Goal: Find specific page/section: Find specific page/section

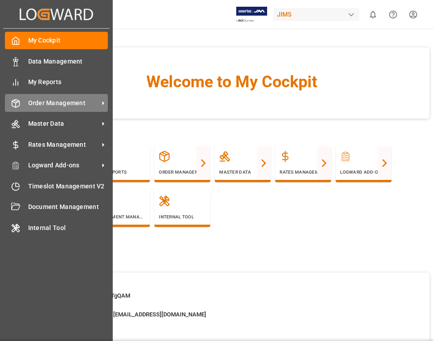
click at [61, 98] on div "Order Management Order Management" at bounding box center [56, 102] width 103 height 17
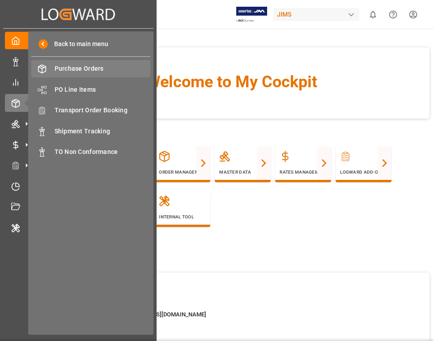
click at [87, 68] on span "Purchase Orders" at bounding box center [103, 68] width 96 height 9
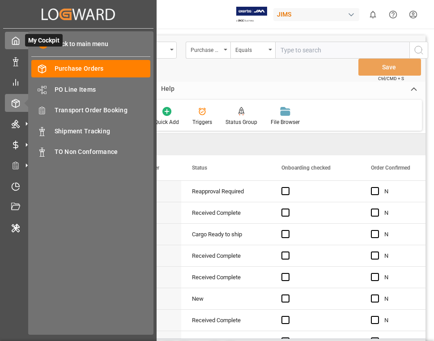
click at [19, 41] on icon at bounding box center [16, 41] width 7 height 8
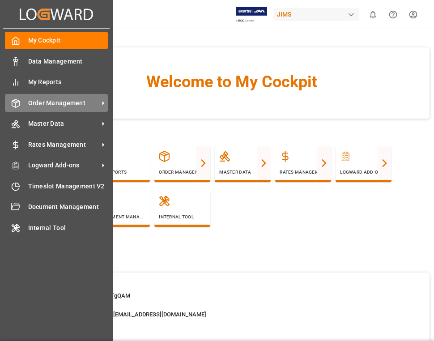
click at [44, 101] on span "Order Management" at bounding box center [63, 103] width 71 height 9
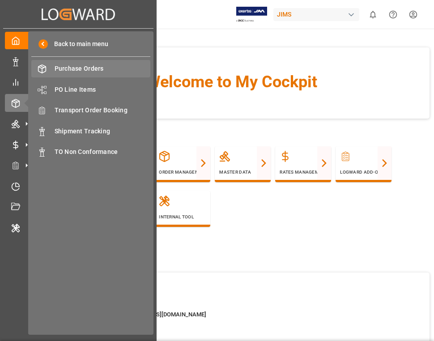
click at [100, 67] on span "Purchase Orders" at bounding box center [103, 68] width 96 height 9
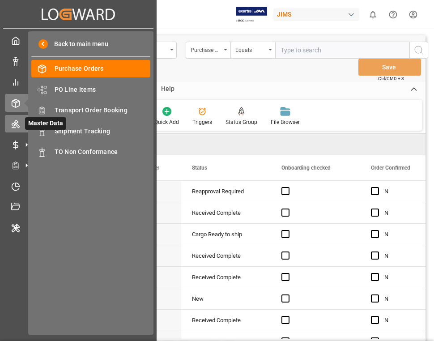
click at [23, 126] on icon at bounding box center [26, 123] width 9 height 9
click at [12, 127] on icon at bounding box center [15, 124] width 9 height 9
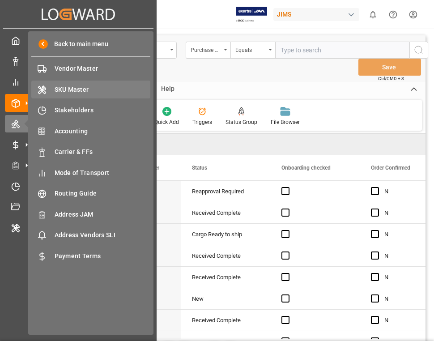
click at [77, 84] on div "SKU Master SKU Master" at bounding box center [90, 89] width 119 height 17
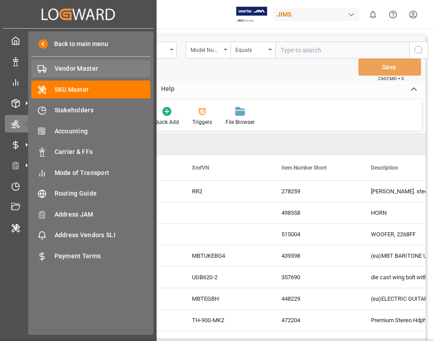
click at [101, 71] on span "Vendor Master" at bounding box center [103, 68] width 96 height 9
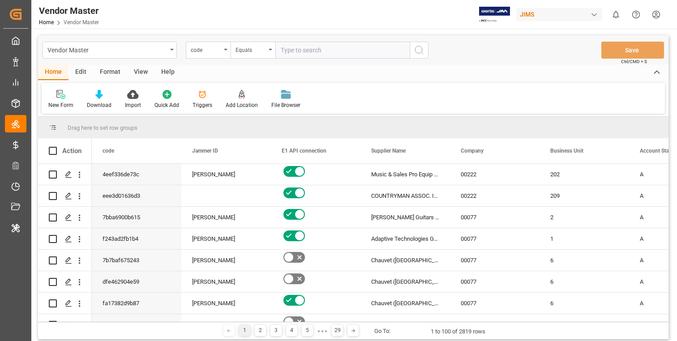
click at [434, 96] on div "New Form Download Import Quick Add Triggers Add Location Add Location to the Ve…" at bounding box center [353, 98] width 623 height 31
drag, startPoint x: 214, startPoint y: 156, endPoint x: 212, endPoint y: 133, distance: 22.9
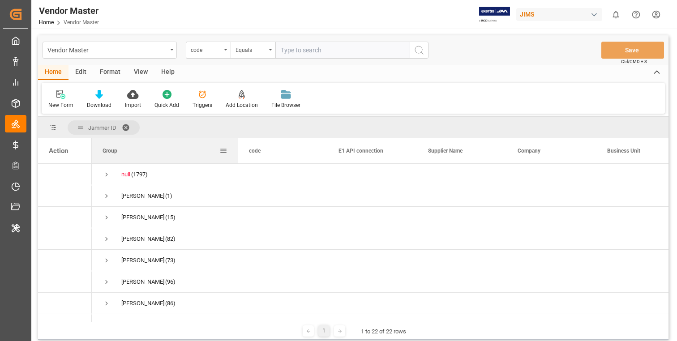
drag, startPoint x: 181, startPoint y: 153, endPoint x: 237, endPoint y: 153, distance: 56.0
click at [237, 153] on div at bounding box center [238, 150] width 4 height 25
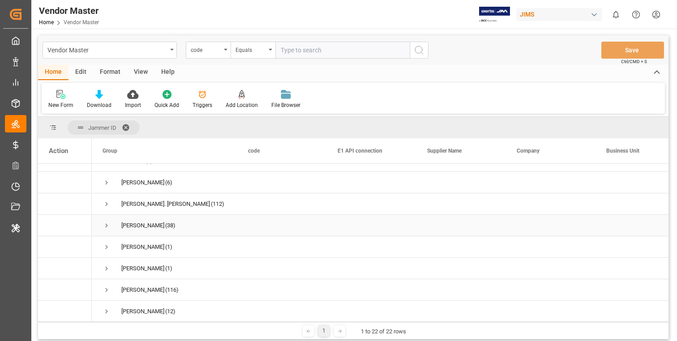
scroll to position [315, 0]
click at [434, 87] on div "New Form Download Import Quick Add Triggers Add Location Add Location to the Ve…" at bounding box center [353, 98] width 623 height 31
click at [434, 79] on div "Home Edit Format View Help" at bounding box center [353, 72] width 630 height 15
click at [434, 71] on div "Home Edit Format View Help" at bounding box center [353, 72] width 630 height 15
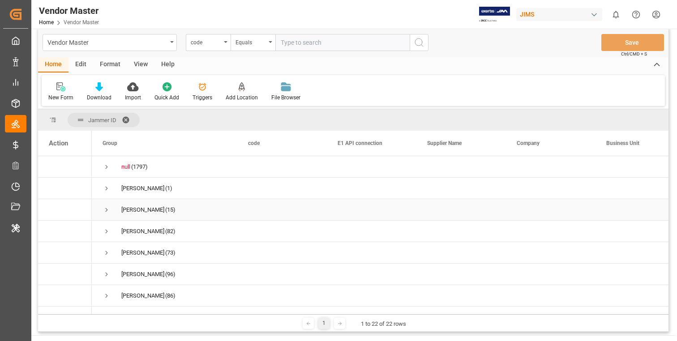
scroll to position [0, 0]
